Goal: Task Accomplishment & Management: Complete application form

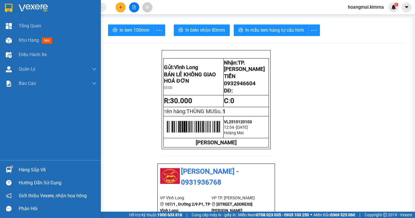
click at [20, 41] on span "Kho hàng" at bounding box center [29, 39] width 20 height 5
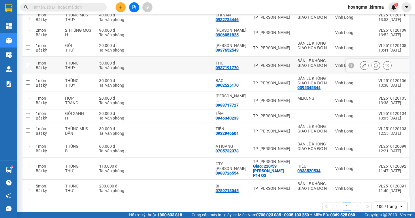
scroll to position [1, 0]
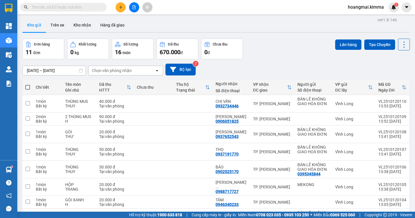
click at [26, 85] on label at bounding box center [27, 87] width 5 height 6
click at [28, 84] on input "checkbox" at bounding box center [28, 84] width 0 height 0
checkbox input "true"
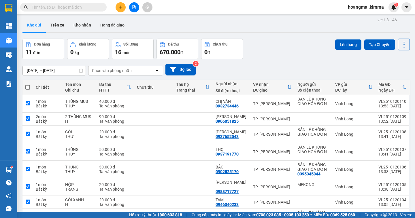
checkbox input "true"
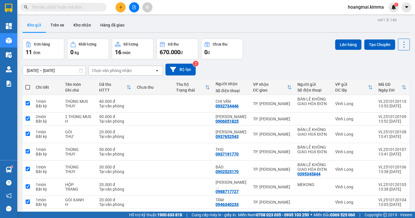
checkbox input "true"
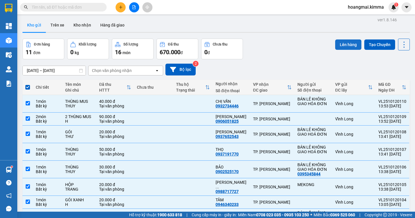
click at [339, 44] on button "Lên hàng" at bounding box center [348, 44] width 26 height 10
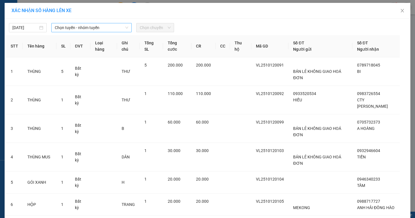
click at [88, 31] on span "Chọn tuyến - nhóm tuyến" at bounding box center [91, 27] width 73 height 9
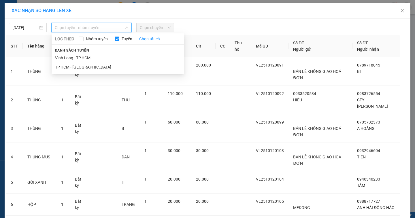
drag, startPoint x: 77, startPoint y: 60, endPoint x: 100, endPoint y: 52, distance: 24.5
click at [77, 59] on li "Vĩnh Long - TP.HCM" at bounding box center [118, 57] width 132 height 9
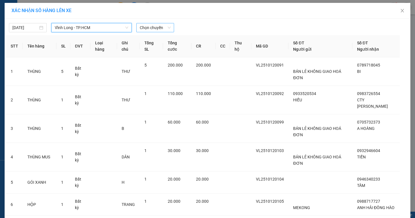
click at [146, 26] on span "Chọn chuyến" at bounding box center [155, 27] width 31 height 9
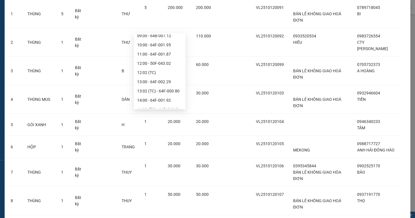
scroll to position [115, 0]
click at [156, 72] on div "14:00 - 64F-001.92" at bounding box center [159, 71] width 45 height 6
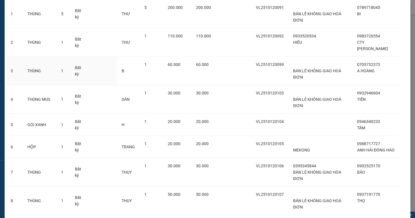
scroll to position [179, 0]
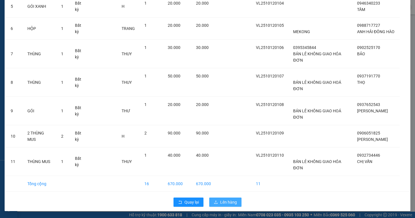
click at [221, 202] on span "Lên hàng" at bounding box center [228, 202] width 17 height 6
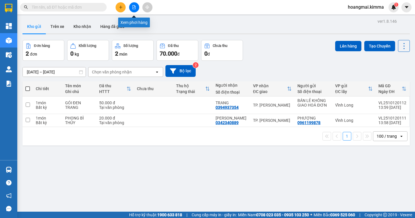
click at [132, 6] on icon "file-add" at bounding box center [133, 7] width 3 height 4
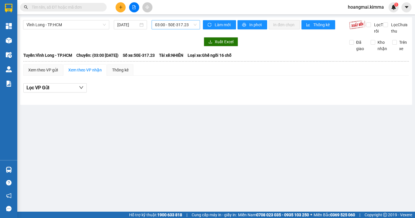
click at [161, 27] on span "03:00 - 50E-317.23" at bounding box center [175, 24] width 41 height 9
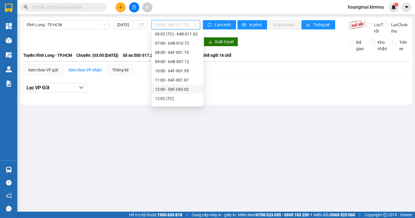
scroll to position [144, 0]
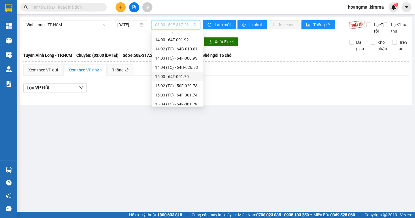
click at [166, 76] on div "15:00 - 64F-001.70" at bounding box center [177, 76] width 45 height 6
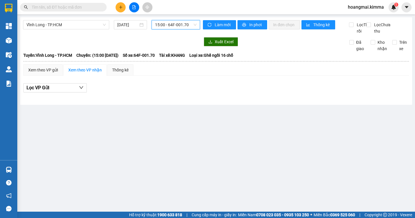
click at [158, 29] on div "15:00 - 64F-001.70" at bounding box center [175, 24] width 48 height 9
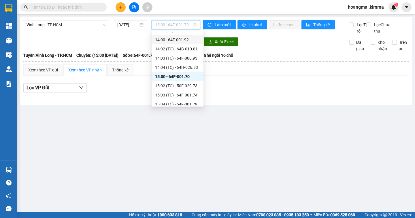
click at [170, 38] on div "14:00 - 64F-001.92" at bounding box center [177, 40] width 45 height 6
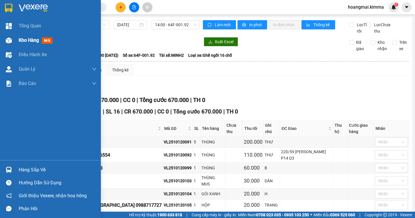
click at [32, 42] on span "Kho hàng" at bounding box center [29, 39] width 20 height 5
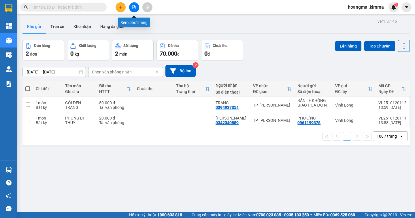
click at [134, 10] on button at bounding box center [134, 7] width 10 height 10
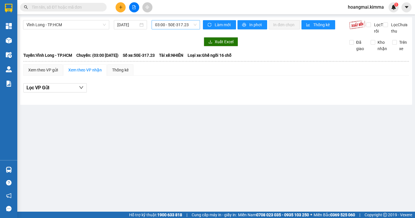
click at [172, 26] on span "03:00 - 50E-317.23" at bounding box center [175, 24] width 41 height 9
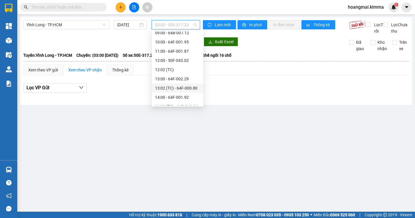
scroll to position [144, 0]
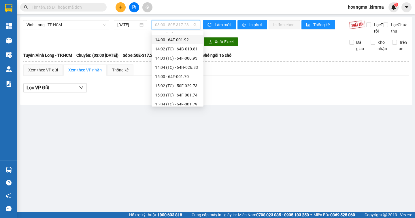
click at [173, 43] on div "14:00 - 64F-001.92" at bounding box center [177, 40] width 45 height 6
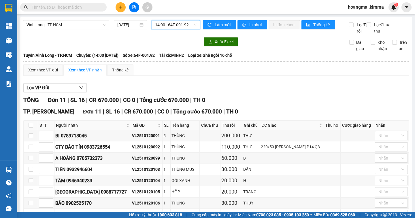
click at [162, 27] on span "14:00 - 64F-001.92" at bounding box center [175, 24] width 41 height 9
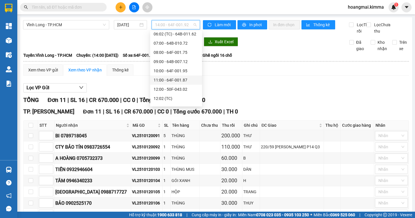
scroll to position [115, 0]
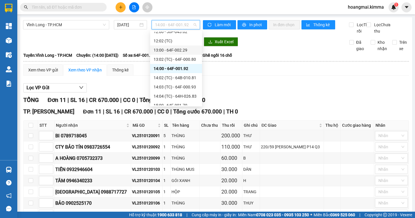
click at [165, 52] on div "13:00 - 64F-002.29" at bounding box center [175, 50] width 45 height 6
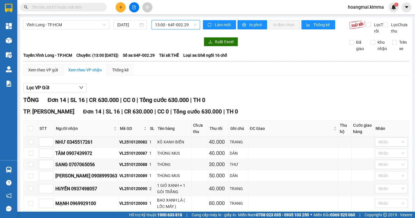
click at [169, 26] on span "13:00 - 64F-002.29" at bounding box center [175, 24] width 41 height 9
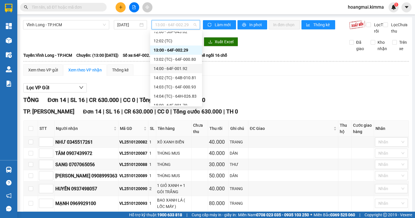
click at [168, 69] on div "14:00 - 64F-001.92" at bounding box center [175, 68] width 45 height 6
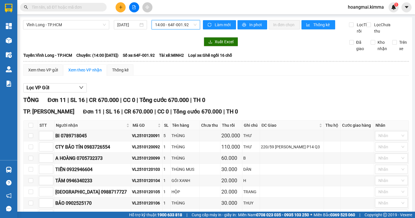
click at [176, 22] on span "14:00 - 64F-001.92" at bounding box center [175, 24] width 41 height 9
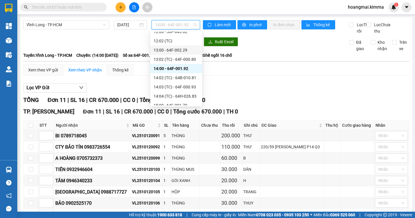
drag, startPoint x: 169, startPoint y: 51, endPoint x: 166, endPoint y: 49, distance: 3.1
click at [168, 51] on div "13:00 - 64F-002.29" at bounding box center [175, 50] width 45 height 6
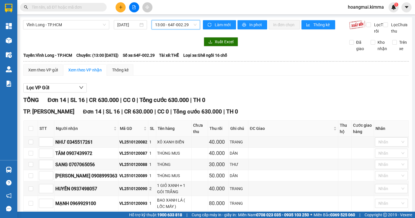
click at [164, 26] on span "13:00 - 64F-002.29" at bounding box center [175, 24] width 41 height 9
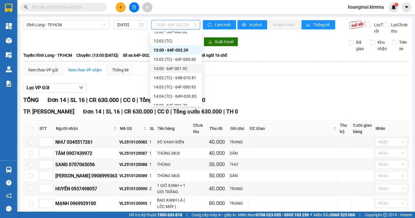
click at [172, 69] on div "14:00 - 64F-001.92" at bounding box center [175, 68] width 45 height 6
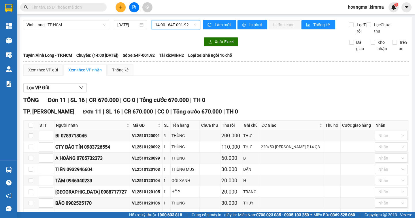
click at [167, 27] on span "14:00 - 64F-001.92" at bounding box center [175, 24] width 41 height 9
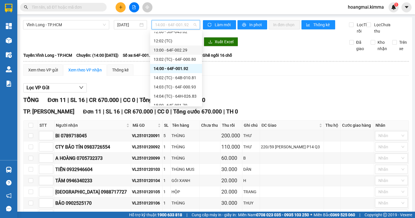
click at [166, 50] on div "13:00 - 64F-002.29" at bounding box center [175, 50] width 45 height 6
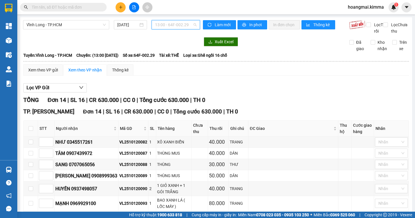
click at [177, 26] on span "13:00 - 64F-002.29" at bounding box center [175, 24] width 41 height 9
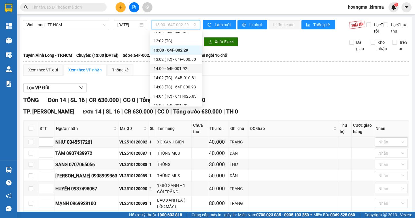
click at [167, 68] on div "14:00 - 64F-001.92" at bounding box center [175, 68] width 45 height 6
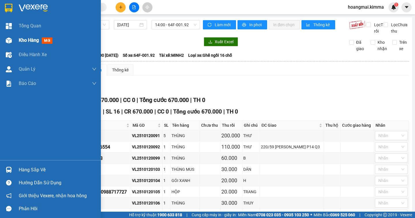
click at [17, 42] on div "Kho hàng mới" at bounding box center [50, 40] width 101 height 14
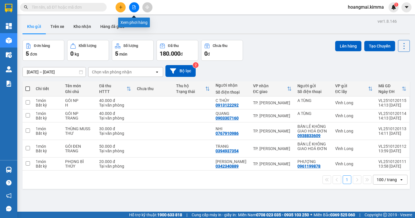
click at [132, 10] on button at bounding box center [134, 7] width 10 height 10
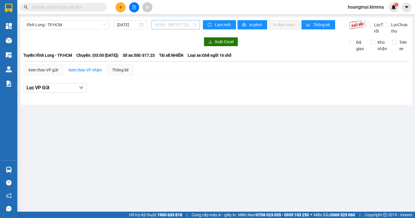
click at [166, 27] on span "03:00 - 50E-317.23" at bounding box center [175, 24] width 41 height 9
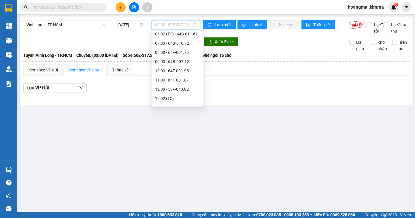
scroll to position [86, 0]
click at [177, 60] on div "12:00 - 50F-043.02" at bounding box center [177, 60] width 45 height 6
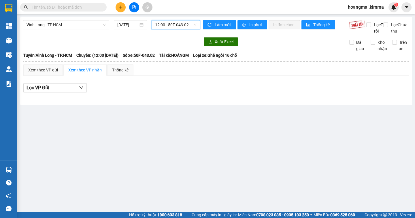
click at [166, 27] on span "12:00 - 50F-043.02" at bounding box center [175, 24] width 41 height 9
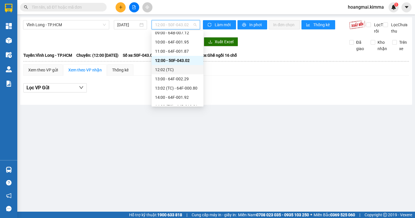
click at [170, 69] on div "12:02 (TC)" at bounding box center [177, 70] width 45 height 6
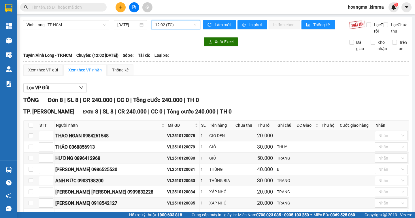
click at [168, 22] on span "12:02 (TC)" at bounding box center [175, 24] width 41 height 9
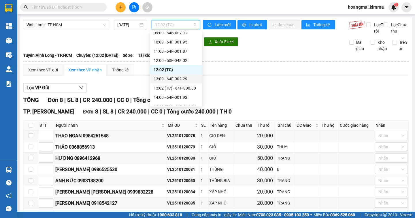
click at [173, 78] on div "13:00 - 64F-002.29" at bounding box center [175, 79] width 45 height 6
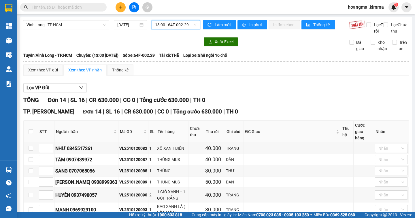
click at [160, 22] on span "13:00 - 64F-002.29" at bounding box center [175, 24] width 41 height 9
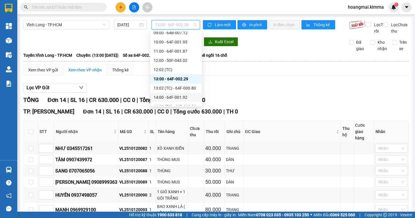
scroll to position [115, 0]
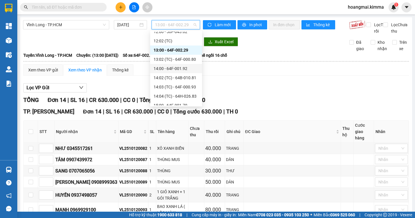
click at [177, 73] on div "14:00 - 64F-001.92" at bounding box center [176, 68] width 52 height 9
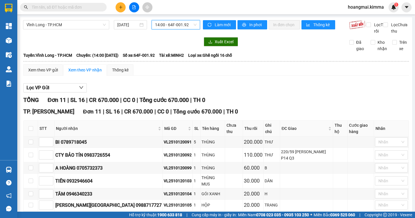
scroll to position [58, 0]
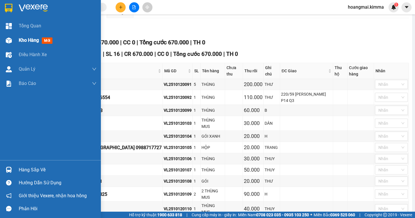
click at [23, 38] on span "Kho hàng" at bounding box center [29, 39] width 20 height 5
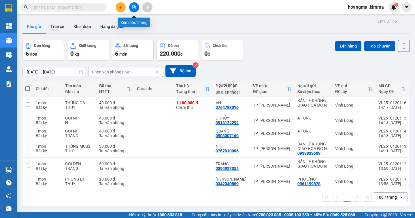
click at [132, 9] on icon "file-add" at bounding box center [133, 7] width 3 height 4
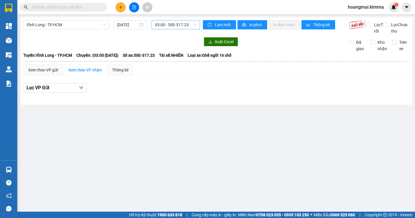
click at [159, 25] on span "03:00 - 50E-317.23" at bounding box center [175, 24] width 41 height 9
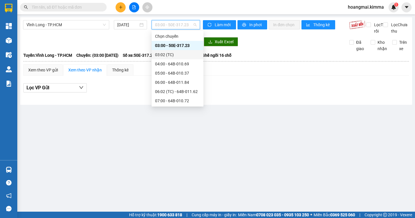
scroll to position [86, 0]
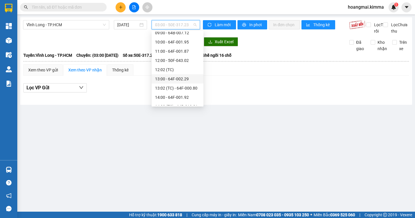
click at [171, 80] on div "13:00 - 64F-002.29" at bounding box center [177, 79] width 45 height 6
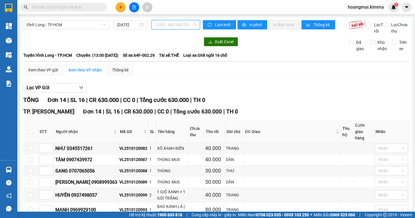
click at [167, 26] on span "13:00 - 64F-002.29" at bounding box center [175, 24] width 41 height 9
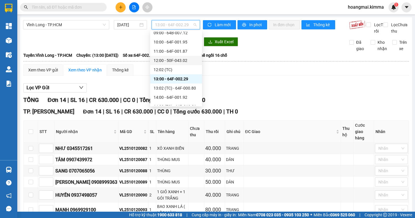
click at [161, 59] on div "12:00 - 50F-043.02" at bounding box center [175, 60] width 45 height 6
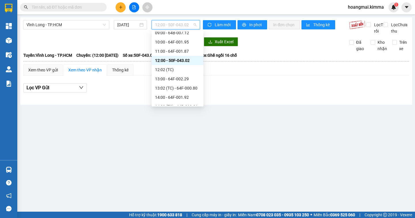
click at [165, 24] on span "12:00 - 50F-043.02" at bounding box center [175, 24] width 41 height 9
click at [170, 70] on div "12:02 (TC)" at bounding box center [177, 70] width 45 height 6
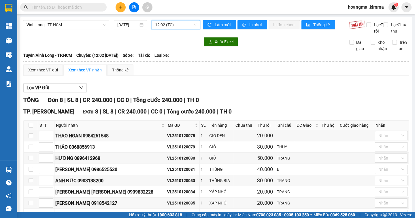
click at [169, 25] on span "12:02 (TC)" at bounding box center [175, 24] width 41 height 9
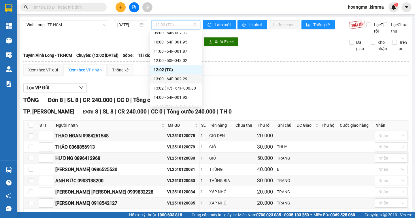
click at [166, 80] on div "13:00 - 64F-002.29" at bounding box center [175, 79] width 45 height 6
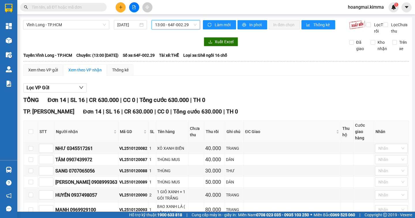
click at [167, 28] on span "13:00 - 64F-002.29" at bounding box center [175, 24] width 41 height 9
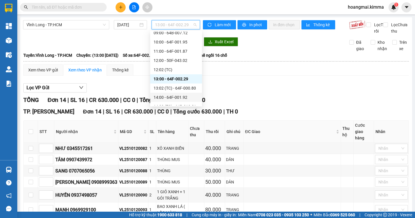
click at [165, 95] on div "14:00 - 64F-001.92" at bounding box center [175, 97] width 45 height 6
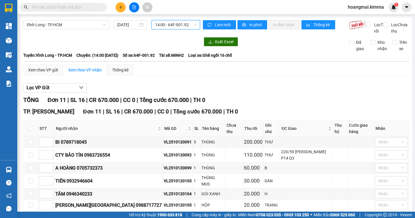
scroll to position [29, 0]
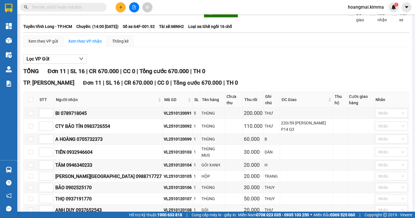
click at [173, 86] on span "Tổng cước 670.000" at bounding box center [197, 82] width 49 height 7
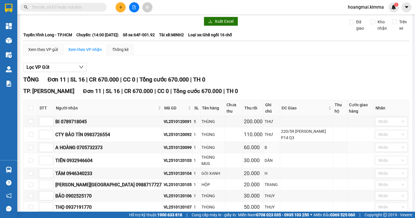
scroll to position [0, 0]
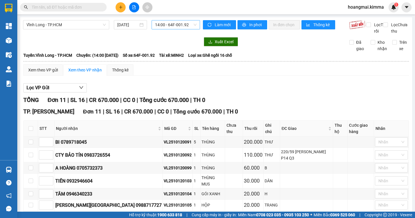
click at [175, 26] on span "14:00 - 64F-001.92" at bounding box center [175, 24] width 41 height 9
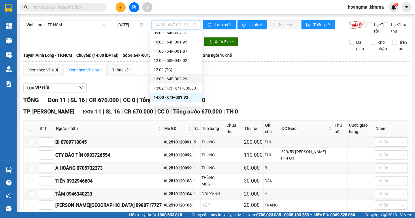
click at [165, 76] on div "13:00 - 64F-002.29" at bounding box center [175, 79] width 45 height 6
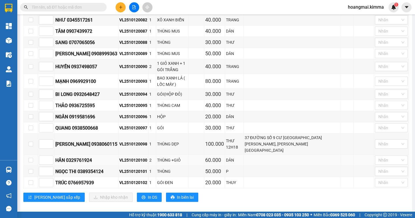
scroll to position [71, 0]
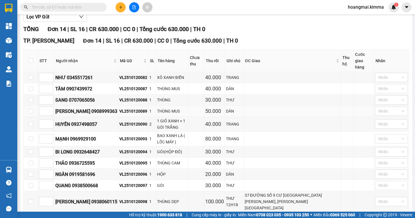
click at [222, 114] on div "50.000" at bounding box center [214, 111] width 19 height 8
click at [222, 110] on div "50.000" at bounding box center [214, 111] width 19 height 8
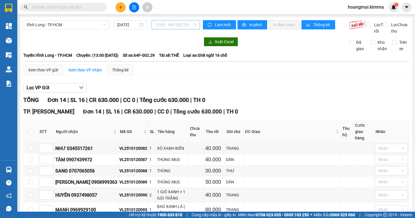
click at [175, 26] on span "13:00 - 64F-002.29" at bounding box center [175, 24] width 41 height 9
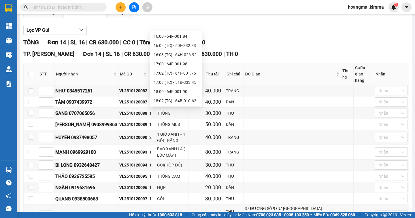
scroll to position [144, 0]
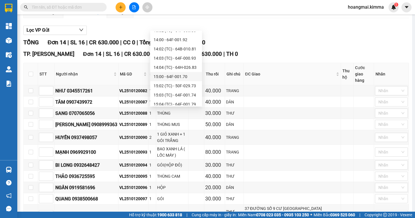
click at [184, 76] on div "15:00 - 64F-001.70" at bounding box center [175, 76] width 45 height 6
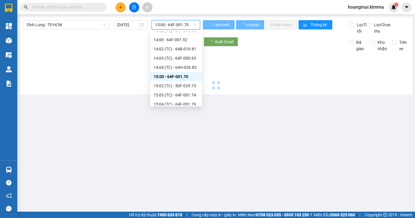
scroll to position [0, 0]
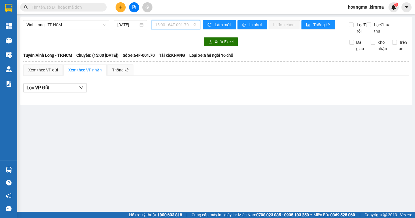
click at [184, 25] on span "15:00 - 64F-001.70" at bounding box center [175, 24] width 41 height 9
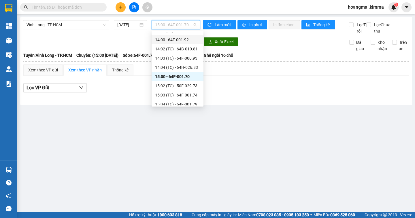
click at [177, 42] on div "14:00 - 64F-001.92" at bounding box center [177, 40] width 45 height 6
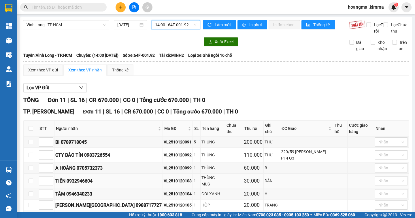
scroll to position [78, 0]
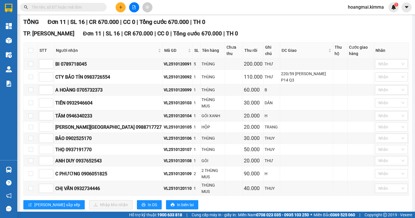
click at [83, 7] on input "text" at bounding box center [66, 7] width 68 height 6
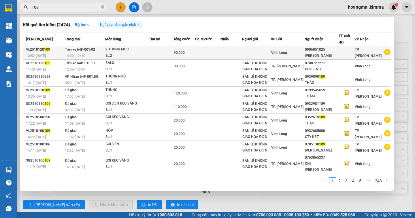
type input "109"
click at [92, 52] on td "Trên xe 64F-001.92 14:00 - 12/10" at bounding box center [84, 53] width 42 height 14
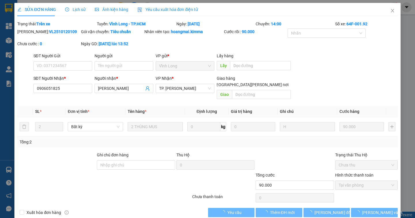
type input "0906051825"
type input "C PHƯƠNG"
type input "90.000"
click at [84, 9] on div "SỬA ĐƠN HÀNG Lịch sử Ảnh kiện hàng Yêu cầu xuất hóa đơn điện tử" at bounding box center [107, 9] width 181 height 13
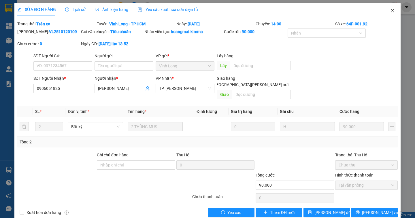
click at [390, 10] on icon "close" at bounding box center [392, 10] width 5 height 5
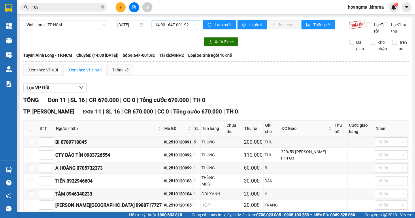
click at [169, 27] on span "14:00 - 64F-001.92" at bounding box center [175, 24] width 41 height 9
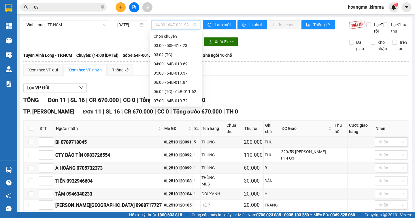
scroll to position [83, 0]
click at [160, 80] on div "13:00 - 64F-002.29" at bounding box center [175, 82] width 45 height 6
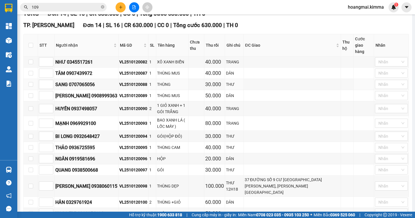
scroll to position [115, 0]
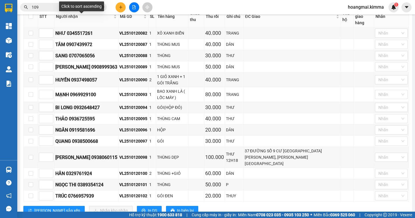
click at [101, 7] on div "Click to sort ascending" at bounding box center [81, 6] width 45 height 10
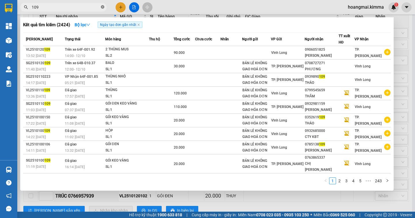
click at [103, 7] on icon "close-circle" at bounding box center [102, 6] width 3 height 3
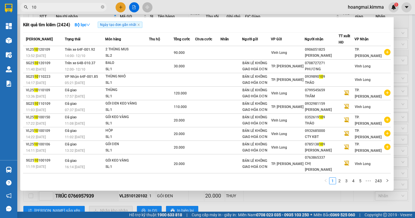
type input "101"
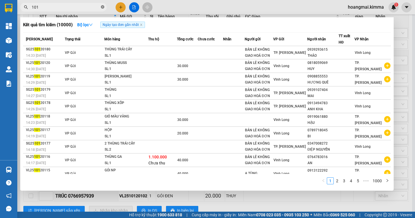
click at [101, 8] on icon "close-circle" at bounding box center [102, 6] width 3 height 3
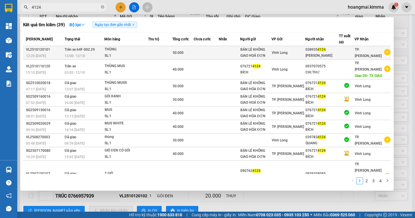
type input "4124"
click at [125, 56] on div "SL: 1" at bounding box center [126, 56] width 43 height 6
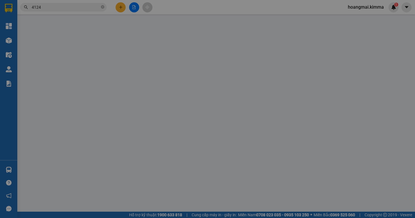
type input "BÁN LẺ KHÔNG GIAO HOÁ ĐƠN"
type input "0389354124"
type input "NGỌC THI"
type input "50.000"
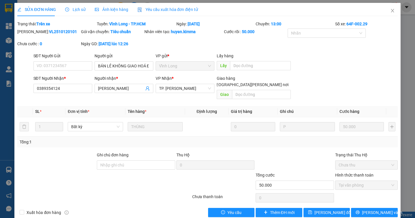
click at [81, 12] on span "Lịch sử" at bounding box center [75, 9] width 20 height 5
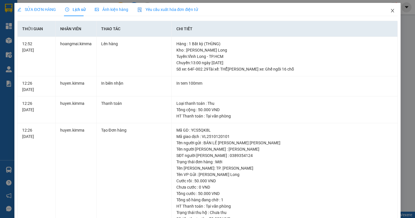
click at [390, 12] on icon "close" at bounding box center [391, 10] width 3 height 3
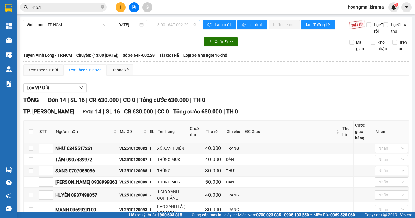
click at [165, 28] on span "13:00 - 64F-002.29" at bounding box center [175, 24] width 41 height 9
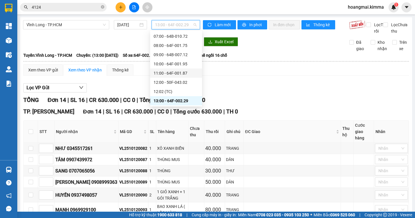
scroll to position [122, 0]
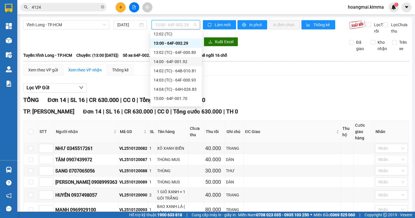
click at [166, 64] on div "14:00 - 64F-001.92" at bounding box center [175, 61] width 45 height 6
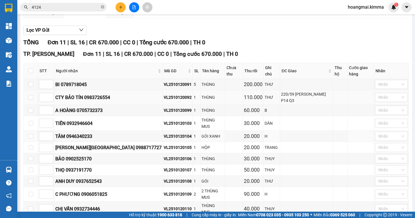
scroll to position [78, 0]
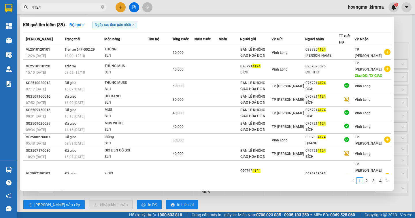
click at [100, 7] on span "4124" at bounding box center [63, 7] width 86 height 9
click at [102, 6] on icon "close-circle" at bounding box center [102, 6] width 3 height 3
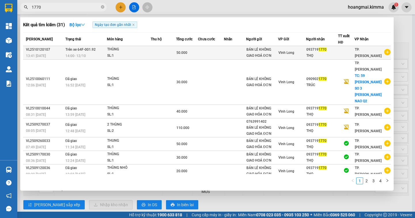
type input "1770"
click at [166, 50] on td at bounding box center [163, 53] width 25 height 14
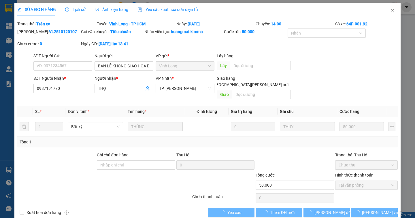
type input "BÁN LẺ KHÔNG GIAO HOÁ ĐƠN"
type input "0937191770"
type input "THỌ"
type input "50.000"
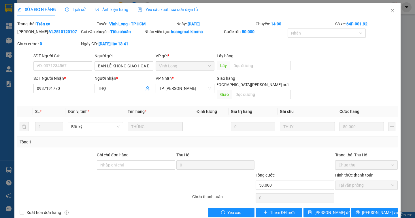
click at [86, 12] on div "SỬA ĐƠN HÀNG Lịch sử Ảnh kiện hàng Yêu cầu xuất hóa đơn điện tử" at bounding box center [107, 9] width 181 height 13
click at [390, 11] on icon "close" at bounding box center [392, 10] width 5 height 5
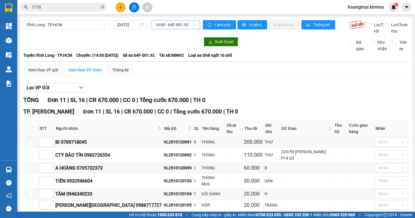
click at [180, 28] on span "14:00 - 64F-001.92" at bounding box center [175, 24] width 41 height 9
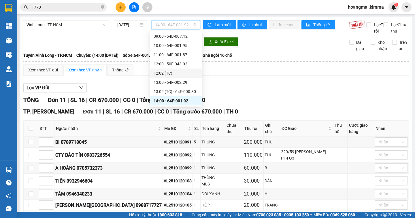
click at [169, 72] on div "12:02 (TC)" at bounding box center [175, 73] width 45 height 6
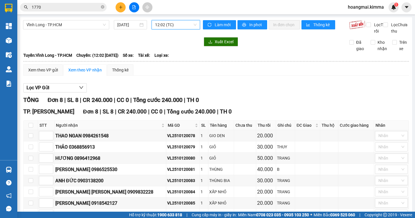
click at [173, 26] on span "12:02 (TC)" at bounding box center [175, 24] width 41 height 9
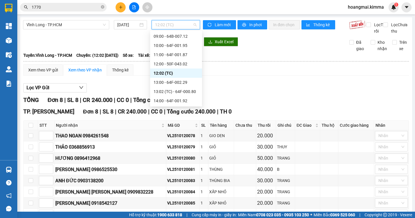
click at [173, 73] on div "12:02 (TC)" at bounding box center [175, 73] width 45 height 6
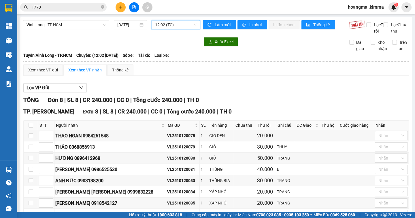
click at [162, 24] on span "12:02 (TC)" at bounding box center [175, 24] width 41 height 9
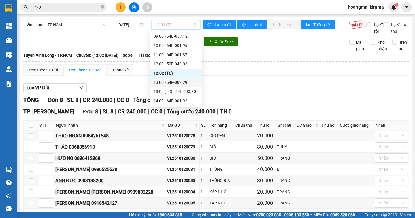
click at [164, 82] on div "13:00 - 64F-002.29" at bounding box center [175, 82] width 45 height 6
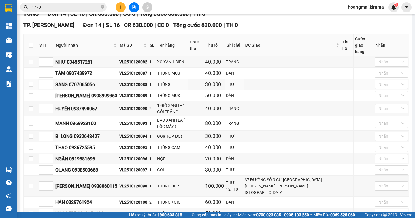
scroll to position [115, 0]
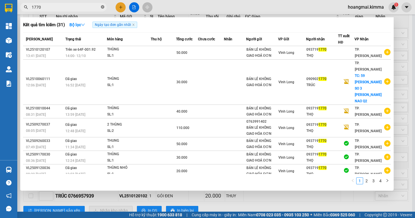
click at [102, 7] on icon "close-circle" at bounding box center [102, 6] width 3 height 3
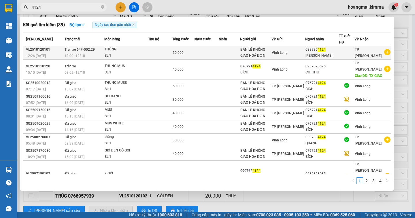
type input "4124"
click at [160, 52] on td at bounding box center [160, 53] width 24 height 14
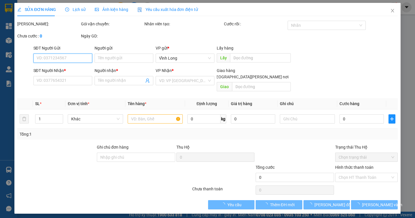
type input "BÁN LẺ KHÔNG GIAO HOÁ ĐƠN"
type input "0389354124"
type input "NGỌC THI"
type input "50.000"
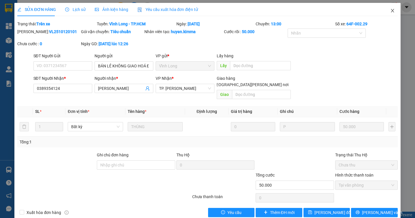
click at [390, 11] on icon "close" at bounding box center [392, 10] width 5 height 5
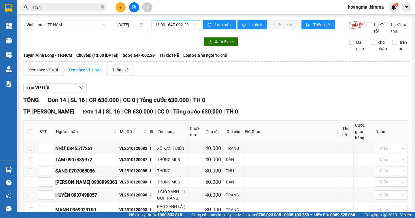
click at [163, 23] on span "13:00 - 64F-002.29" at bounding box center [175, 24] width 41 height 9
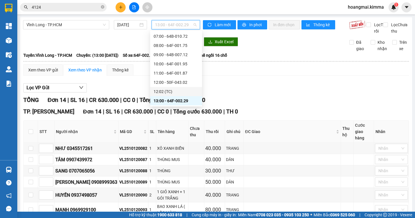
scroll to position [93, 0]
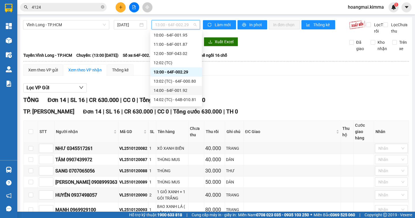
click at [169, 90] on div "14:00 - 64F-001.92" at bounding box center [175, 90] width 45 height 6
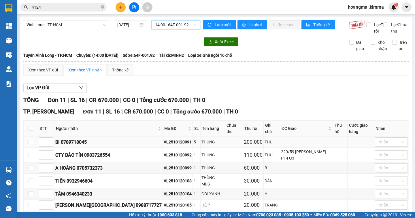
scroll to position [29, 0]
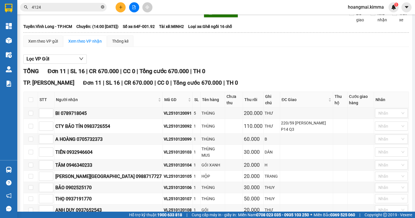
click at [101, 7] on icon "close-circle" at bounding box center [102, 6] width 3 height 3
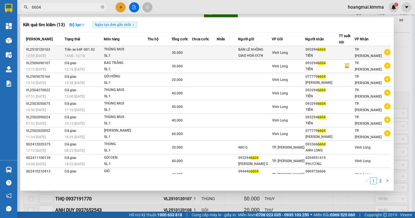
type input "6604"
click at [113, 53] on div "SL: 1" at bounding box center [125, 56] width 43 height 6
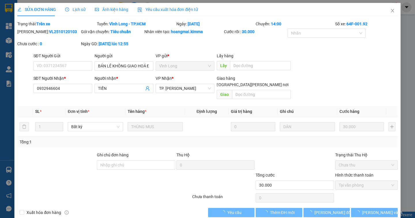
type input "BÁN LẺ KHÔNG GIAO HOÁ ĐƠN"
type input "0932946604"
type input "TIẾN"
type input "30.000"
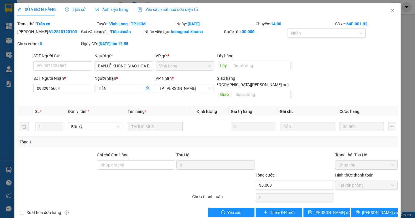
click at [78, 11] on span "Lịch sử" at bounding box center [75, 9] width 20 height 5
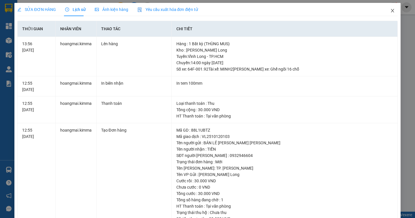
click at [390, 12] on icon "close" at bounding box center [392, 10] width 5 height 5
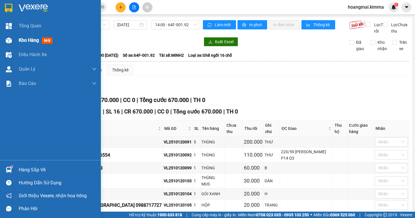
click at [22, 40] on span "Kho hàng" at bounding box center [29, 39] width 20 height 5
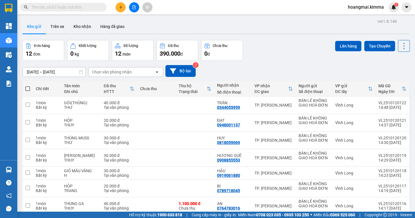
click at [28, 87] on span at bounding box center [27, 88] width 5 height 5
click at [28, 86] on input "checkbox" at bounding box center [28, 86] width 0 height 0
checkbox input "true"
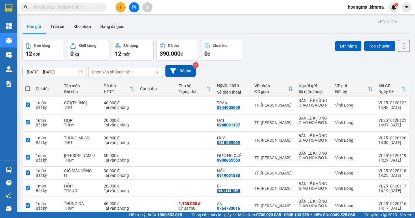
checkbox input "true"
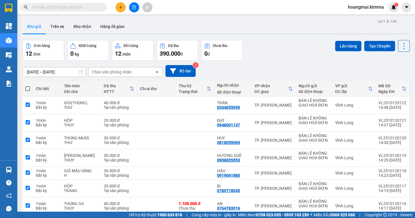
checkbox input "true"
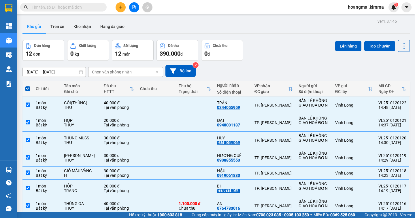
click at [329, 48] on div "Đơn hàng 12 đơn Khối lượng 0 kg Số lượng 12 món Đã thu 390.000 đ Chưa thu 0 đ L…" at bounding box center [215, 50] width 387 height 21
click at [352, 48] on button "Lên hàng" at bounding box center [348, 46] width 26 height 10
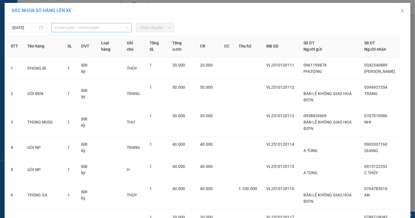
click at [80, 29] on span "Chọn tuyến - nhóm tuyến" at bounding box center [91, 27] width 73 height 9
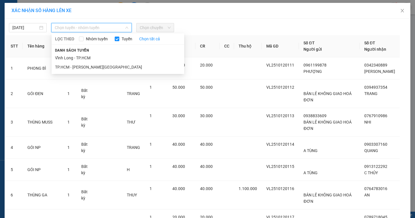
click at [73, 55] on li "Vĩnh Long - TP.HCM" at bounding box center [118, 57] width 132 height 9
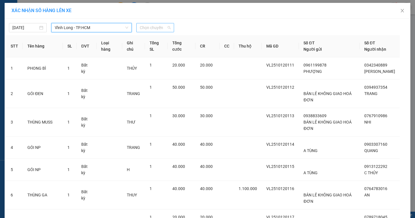
click at [143, 26] on span "Chọn chuyến" at bounding box center [155, 27] width 31 height 9
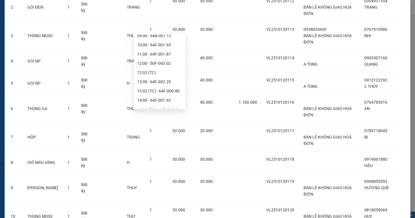
scroll to position [173, 0]
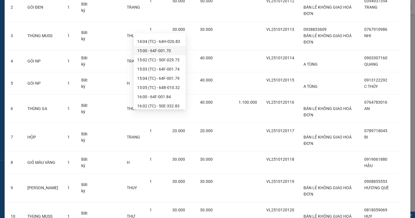
click at [151, 52] on div "15:00 - 64F-001.70" at bounding box center [159, 51] width 45 height 6
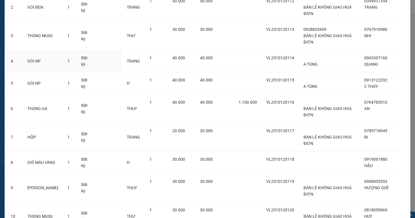
scroll to position [202, 0]
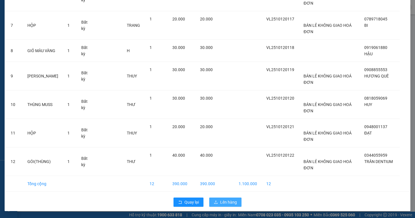
click at [224, 204] on span "Lên hàng" at bounding box center [228, 202] width 17 height 6
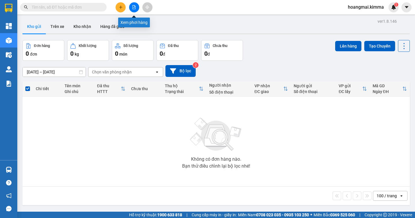
click at [136, 9] on button at bounding box center [134, 7] width 10 height 10
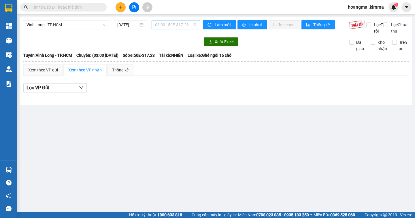
click at [163, 27] on span "03:00 - 50E-317.23" at bounding box center [175, 24] width 41 height 9
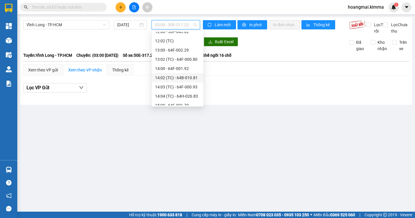
scroll to position [144, 0]
click at [170, 76] on div "15:00 - 64F-001.70" at bounding box center [177, 76] width 45 height 6
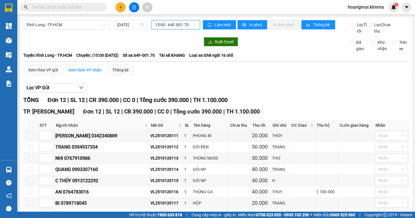
click at [166, 22] on span "15:00 - 64F-001.70" at bounding box center [175, 24] width 41 height 9
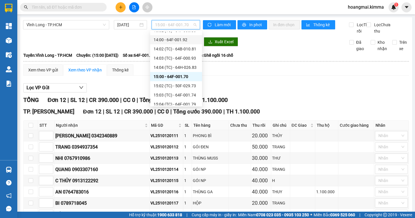
scroll to position [58, 0]
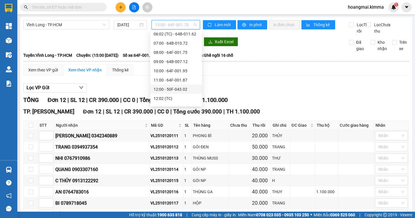
click at [166, 91] on div "12:00 - 50F-043.02" at bounding box center [175, 89] width 45 height 6
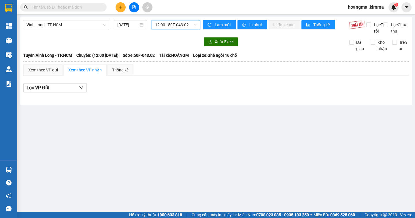
click at [166, 27] on span "12:00 - 50F-043.02" at bounding box center [175, 24] width 41 height 9
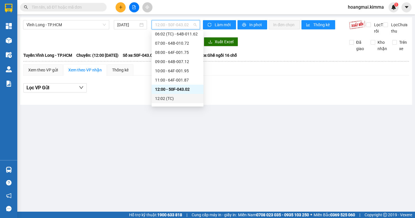
click at [167, 97] on div "12:02 (TC)" at bounding box center [177, 98] width 45 height 6
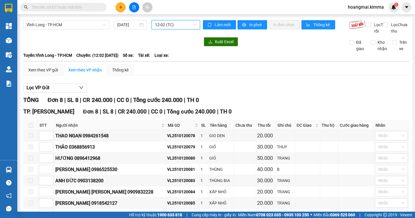
click at [177, 24] on span "12:02 (TC)" at bounding box center [175, 24] width 41 height 9
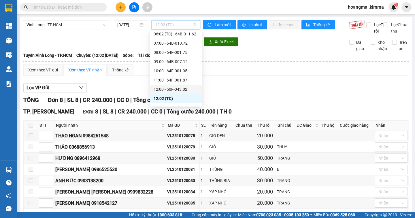
click at [160, 91] on div "12:00 - 50F-043.02" at bounding box center [175, 89] width 45 height 6
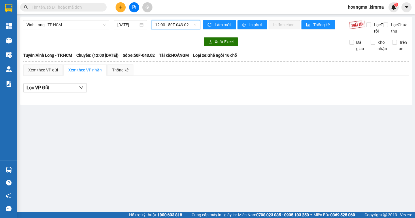
click at [170, 21] on span "12:00 - 50F-043.02" at bounding box center [175, 24] width 41 height 9
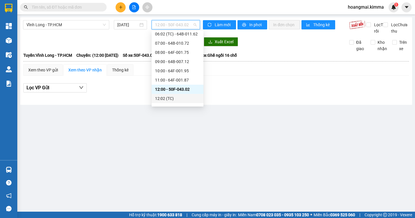
click at [169, 98] on div "12:02 (TC)" at bounding box center [177, 98] width 45 height 6
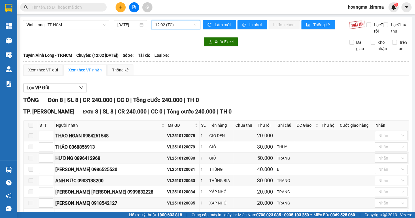
click at [167, 29] on div "Vĩnh Long - TP.HCM 12/10/2025 12:02 12:02 (TC)" at bounding box center [111, 27] width 177 height 14
click at [168, 27] on span "12:02 (TC)" at bounding box center [175, 24] width 41 height 9
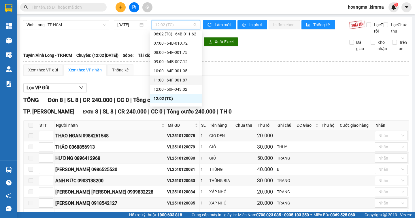
click at [177, 81] on div "11:00 - 64F-001.87" at bounding box center [175, 80] width 45 height 6
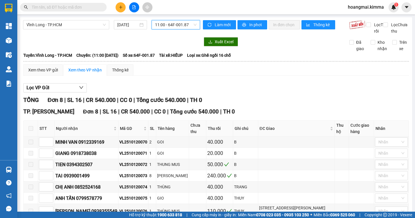
click at [164, 25] on span "11:00 - 64F-001.87" at bounding box center [175, 24] width 41 height 9
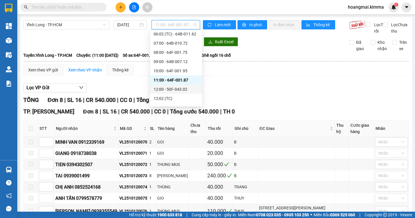
click at [157, 89] on div "12:00 - 50F-043.02" at bounding box center [175, 89] width 45 height 6
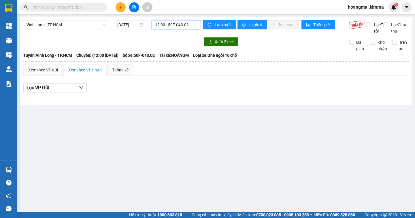
click at [169, 25] on span "12:00 - 50F-043.02" at bounding box center [175, 24] width 41 height 9
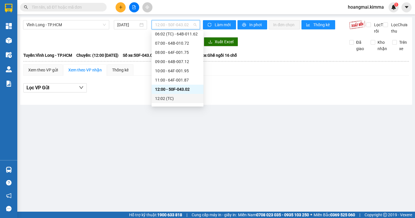
click at [171, 97] on div "12:02 (TC)" at bounding box center [177, 98] width 45 height 6
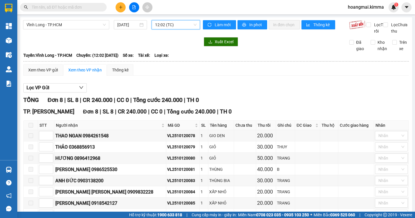
click at [169, 29] on span "12:02 (TC)" at bounding box center [175, 24] width 41 height 9
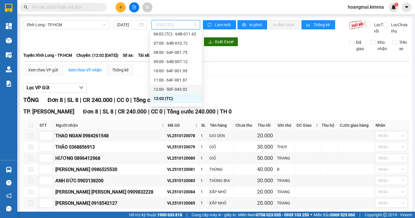
scroll to position [86, 0]
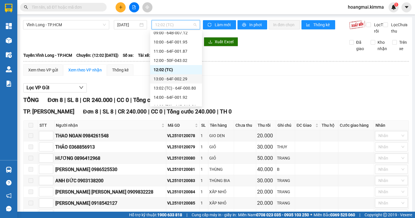
click at [160, 78] on div "13:00 - 64F-002.29" at bounding box center [175, 79] width 45 height 6
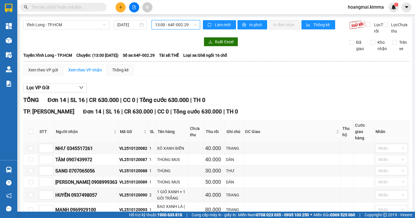
click at [166, 30] on div "Vĩnh Long - TP.HCM 12/10/2025 13:00 13:00 - 64F-002.29" at bounding box center [111, 27] width 177 height 14
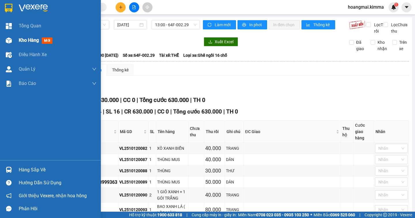
click at [33, 43] on div "Kho hàng mới" at bounding box center [37, 40] width 36 height 7
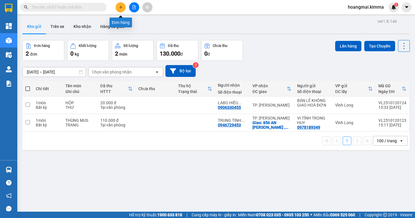
click at [121, 7] on icon "plus" at bounding box center [121, 7] width 4 height 4
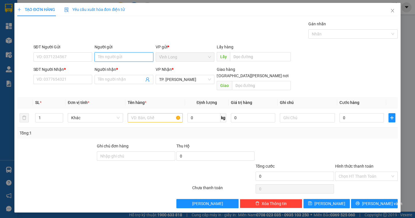
click at [107, 59] on input "Người gửi" at bounding box center [123, 56] width 59 height 9
type input "A"
type input "Á CHÂU"
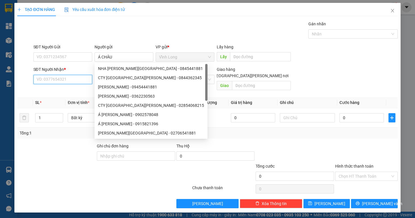
click at [68, 84] on input "SĐT Người Nhận *" at bounding box center [62, 79] width 59 height 9
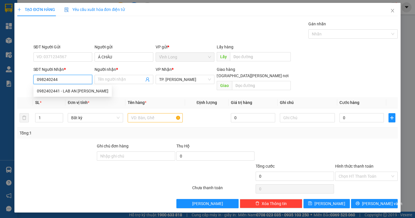
type input "0982402441"
click at [69, 89] on div "0982402441 - LAB AN NHIÊN" at bounding box center [72, 91] width 71 height 6
type input "LAB AN NHIÊN"
type input "0982402441"
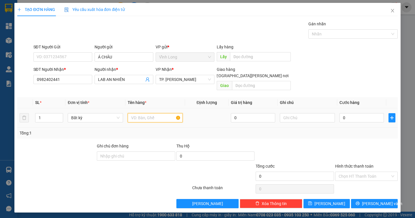
click at [147, 113] on input "text" at bounding box center [155, 117] width 55 height 9
type input "HỘP"
type input "DÂN"
type input "2"
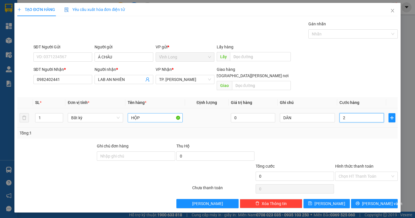
type input "2"
type input "20"
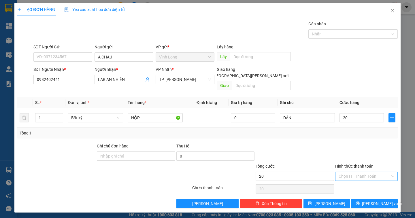
click at [361, 174] on input "Hình thức thanh toán" at bounding box center [364, 176] width 52 height 9
type input "20.000"
click at [361, 178] on div "Tại văn phòng" at bounding box center [366, 181] width 56 height 6
type input "0"
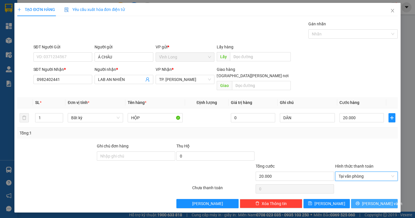
click at [377, 200] on span "[PERSON_NAME] và In" at bounding box center [382, 203] width 40 height 6
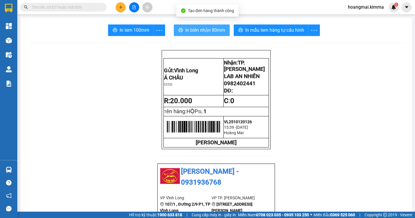
click at [192, 30] on span "In biên nhận 80mm" at bounding box center [205, 29] width 40 height 7
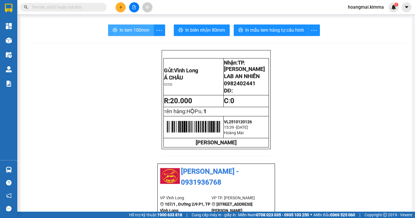
click at [122, 28] on span "In tem 100mm" at bounding box center [135, 29] width 30 height 7
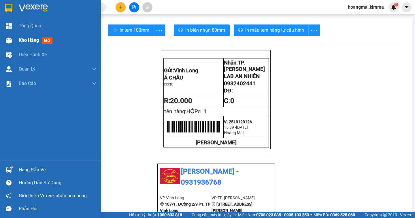
click at [20, 42] on span "Kho hàng" at bounding box center [29, 39] width 20 height 5
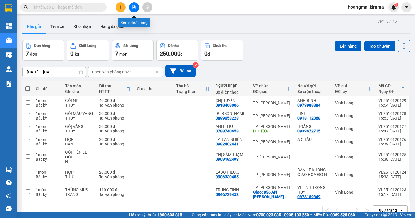
click at [134, 8] on icon "file-add" at bounding box center [134, 7] width 4 height 4
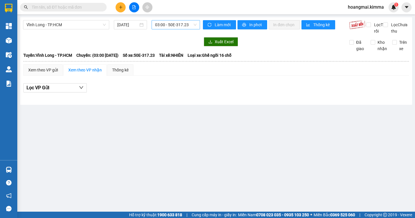
click at [174, 25] on span "03:00 - 50E-317.23" at bounding box center [175, 24] width 41 height 9
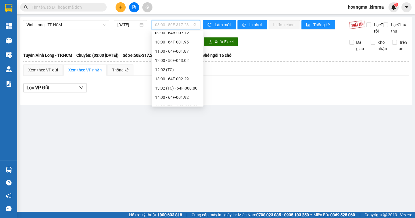
scroll to position [173, 0]
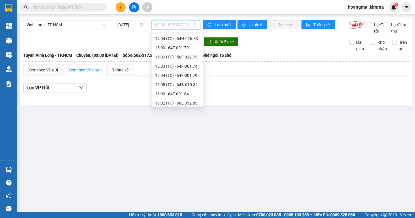
click at [52, 3] on span at bounding box center [63, 7] width 86 height 9
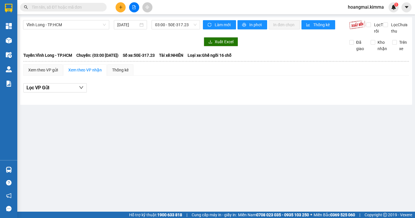
click at [50, 8] on input "text" at bounding box center [66, 7] width 68 height 6
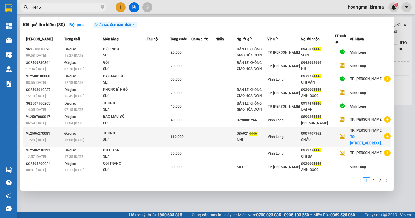
scroll to position [0, 0]
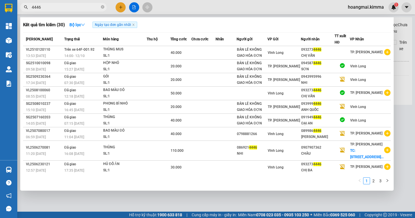
click at [80, 8] on input "4446" at bounding box center [66, 7] width 68 height 6
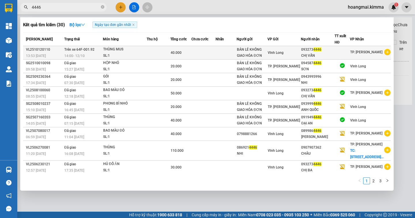
type input "4446"
click at [137, 57] on div "SL: 1" at bounding box center [124, 56] width 43 height 6
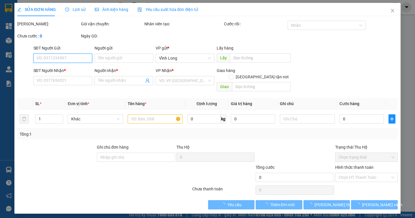
type input "BÁN LẺ KHÔNG GIAO HÓA ĐƠN"
type input "0932734446"
type input "CHỊ VẤN"
type input "40.000"
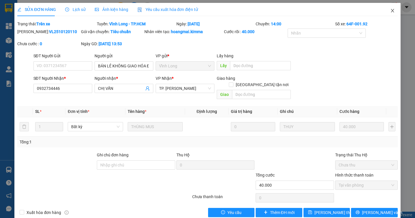
click at [387, 8] on span "Close" at bounding box center [392, 11] width 16 height 16
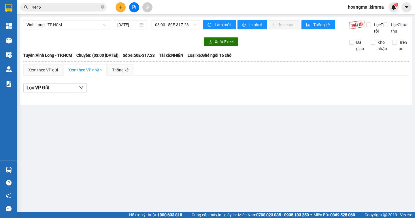
click at [71, 7] on input "4446" at bounding box center [66, 7] width 68 height 6
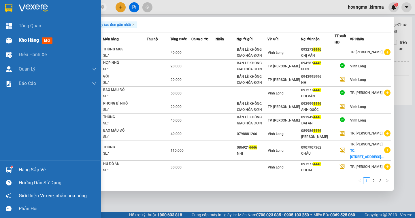
click at [18, 40] on div "Kho hàng mới" at bounding box center [50, 40] width 101 height 14
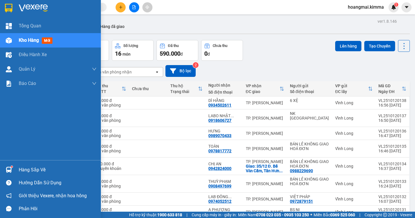
click at [25, 39] on span "Kho hàng" at bounding box center [29, 39] width 20 height 5
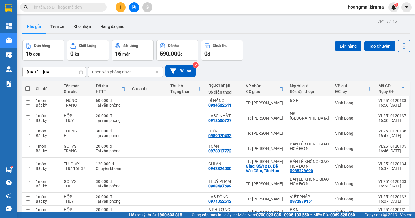
click at [123, 8] on button at bounding box center [120, 7] width 10 height 10
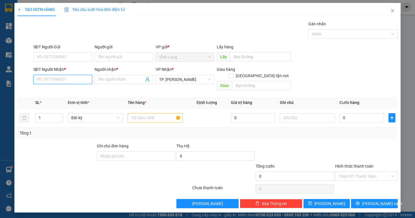
click at [60, 83] on input "SĐT Người Nhận *" at bounding box center [62, 79] width 59 height 9
type input "0399208037"
click at [52, 92] on div "0399208037 - DŨNG" at bounding box center [63, 91] width 52 height 6
type input "DŨNG"
type input "0399208037"
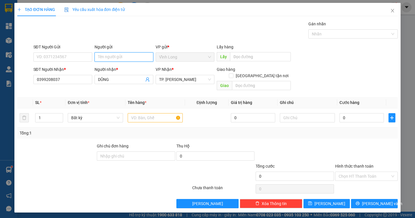
click at [105, 60] on input "Người gửi" at bounding box center [123, 56] width 59 height 9
type input "BÁN"
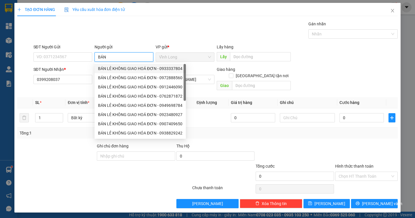
click at [124, 68] on div "BÁN LẺ KHÔNG GIAO HOÁ ĐƠN - 0933337804" at bounding box center [140, 68] width 84 height 6
type input "0933337804"
type input "BÁN LẺ KHÔNG GIAO HOÁ ĐƠN"
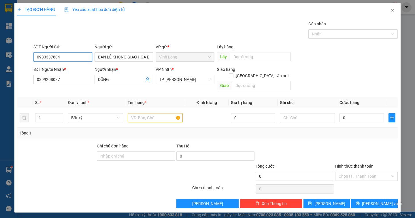
drag, startPoint x: 72, startPoint y: 54, endPoint x: 29, endPoint y: 63, distance: 44.2
click at [29, 63] on div "SĐT Người Gửi 0933337804 0933337804 Người gửi BÁN LẺ KHÔNG GIAO HOÁ ĐƠN VP gửi …" at bounding box center [207, 54] width 381 height 20
click at [137, 115] on input "text" at bounding box center [155, 117] width 55 height 9
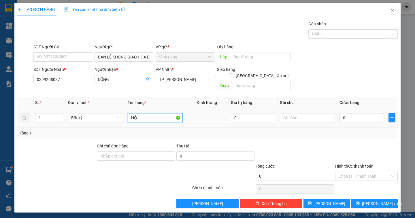
type input "H"
type input "GÓI"
type input "DÂN"
type input "2"
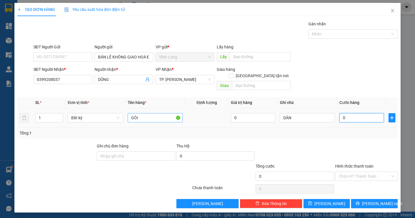
type input "2"
type input "20"
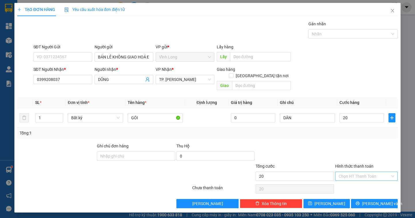
click at [354, 172] on input "Hình thức thanh toán" at bounding box center [364, 176] width 52 height 9
type input "20.000"
click at [353, 179] on div "Tại văn phòng" at bounding box center [366, 181] width 56 height 6
type input "0"
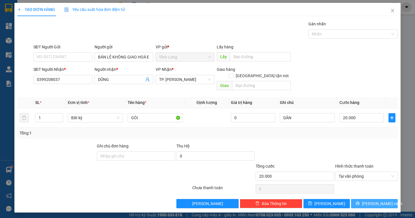
click at [369, 199] on button "[PERSON_NAME] và In" at bounding box center [374, 203] width 46 height 9
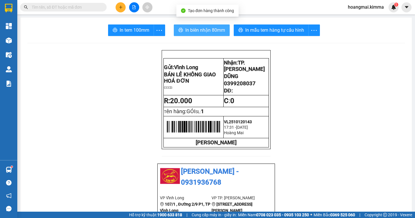
click at [202, 31] on span "In biên nhận 80mm" at bounding box center [205, 29] width 40 height 7
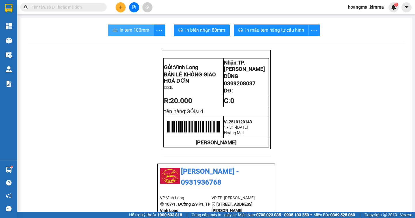
click at [128, 29] on span "In tem 100mm" at bounding box center [135, 29] width 30 height 7
click at [120, 32] on span "In tem 100mm" at bounding box center [135, 29] width 30 height 7
